Goal: Find contact information: Find contact information

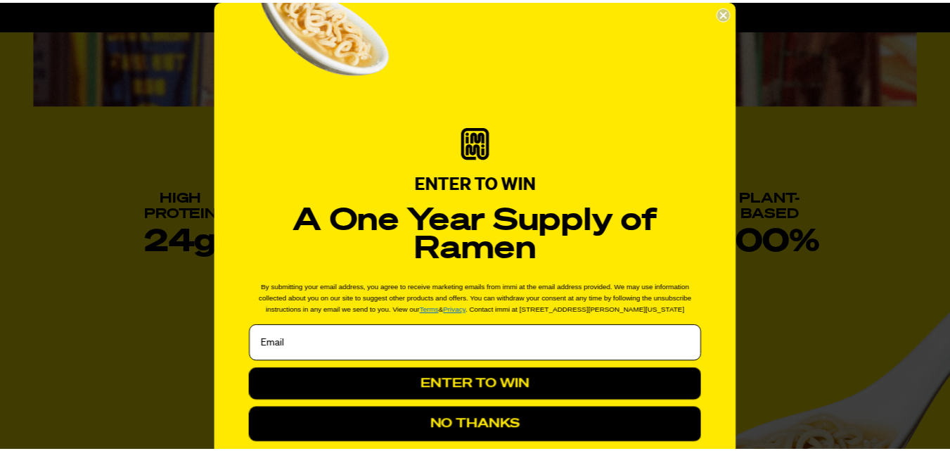
scroll to position [133, 0]
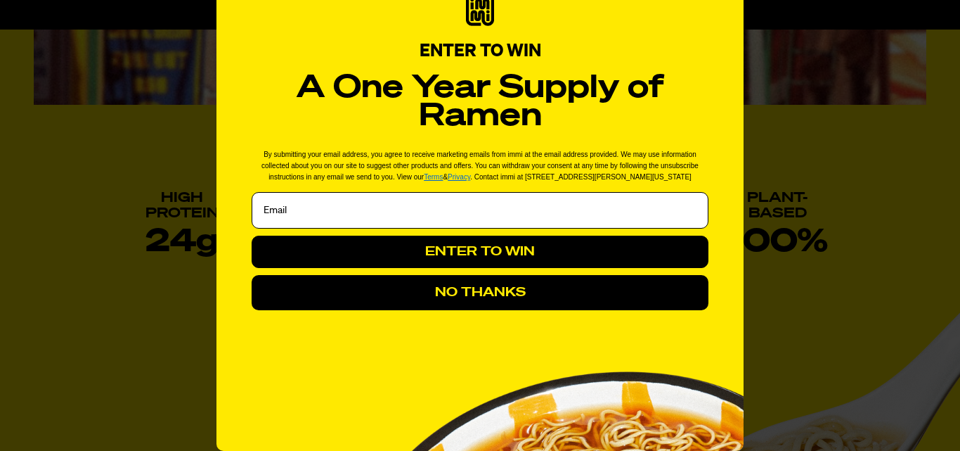
click at [553, 279] on button "NO THANKS" at bounding box center [480, 292] width 457 height 35
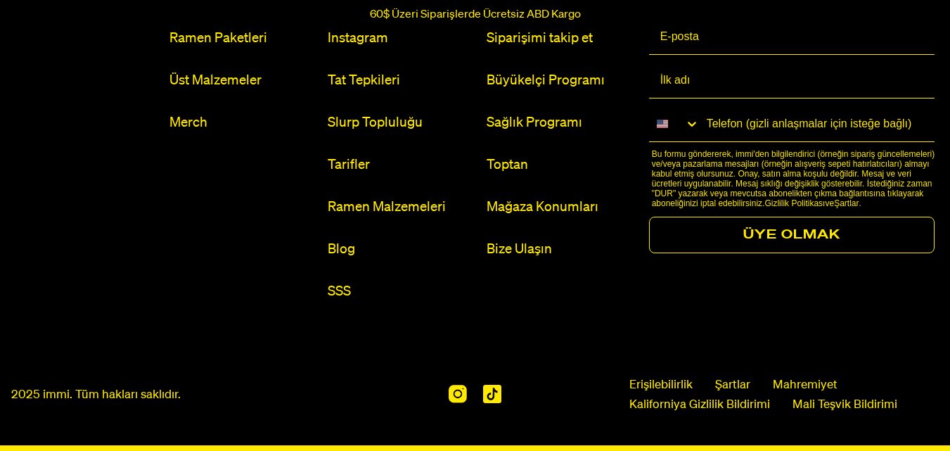
scroll to position [6752, 0]
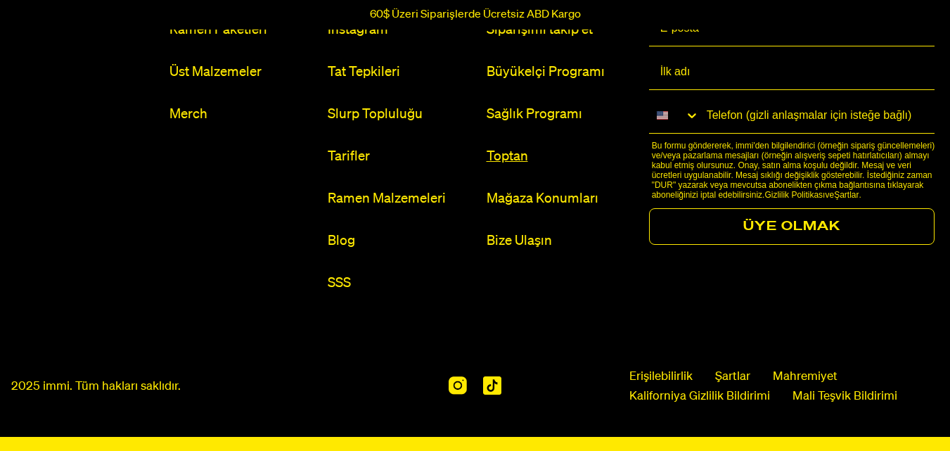
click at [498, 158] on font "Toptan" at bounding box center [506, 156] width 41 height 13
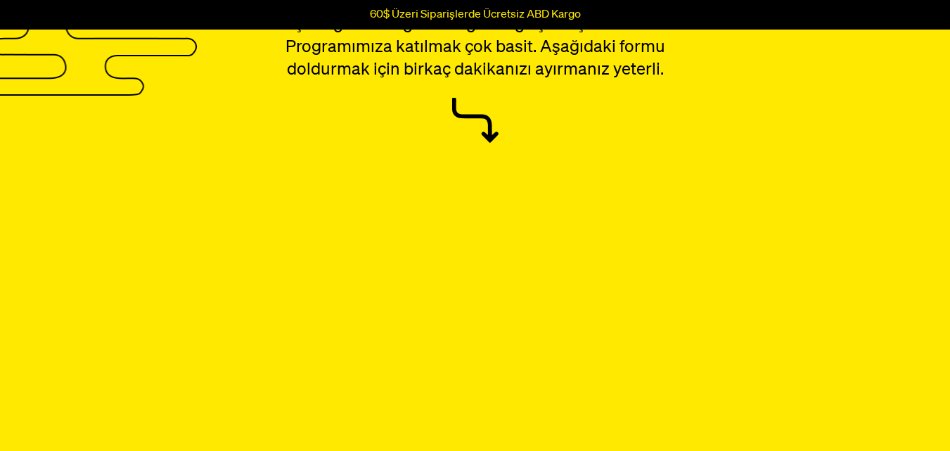
scroll to position [141, 0]
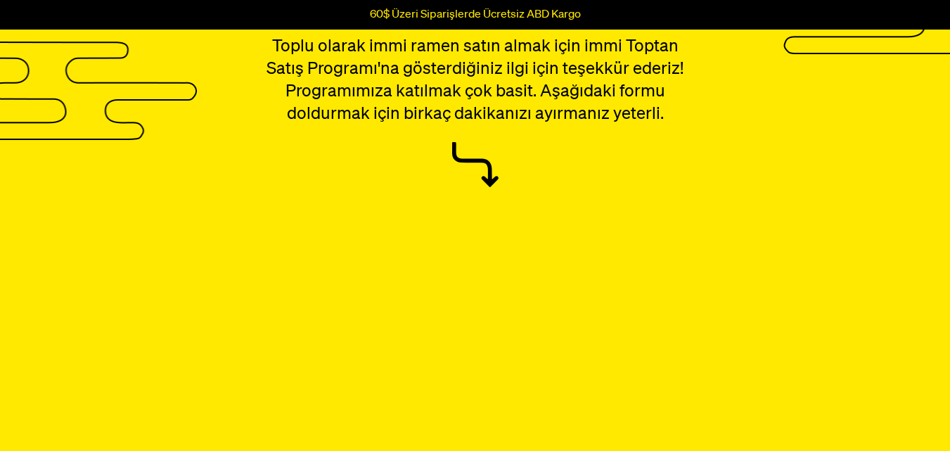
click at [470, 154] on icon at bounding box center [475, 164] width 46 height 45
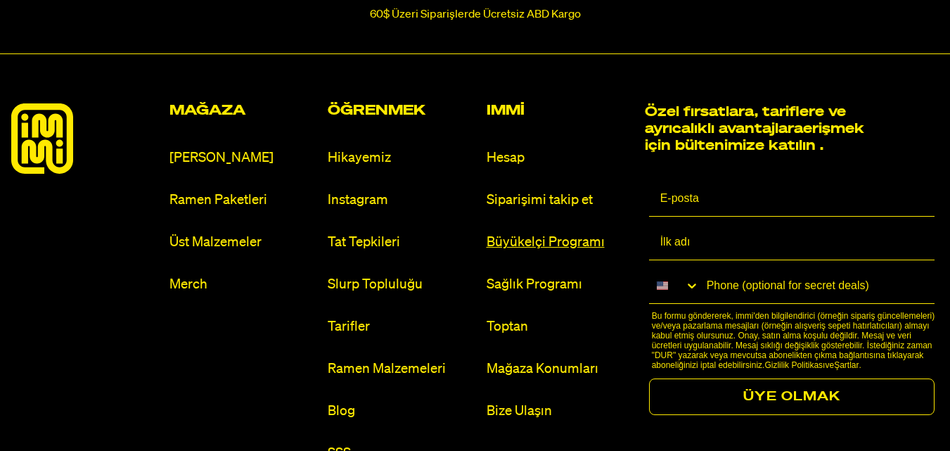
scroll to position [1125, 0]
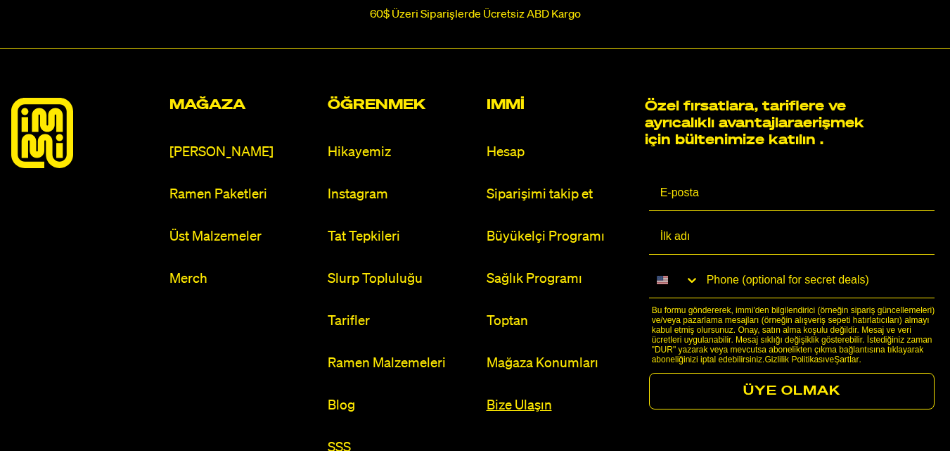
click at [527, 412] on link "Bize Ulaşın" at bounding box center [559, 405] width 147 height 19
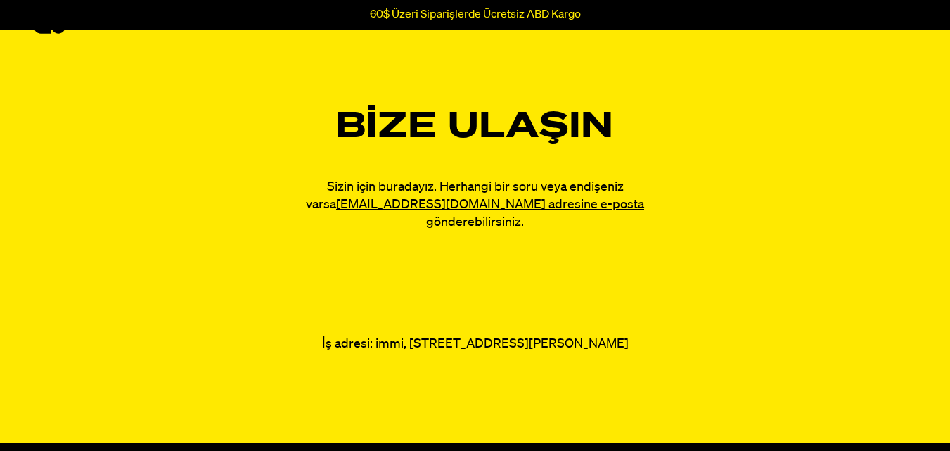
scroll to position [70, 0]
